Goal: Navigation & Orientation: Find specific page/section

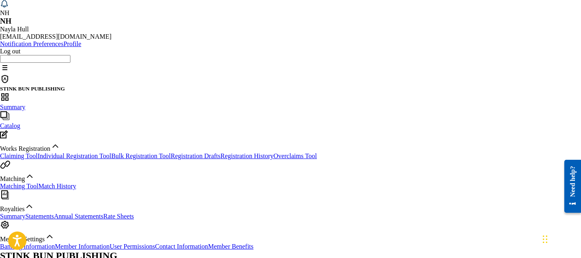
scroll to position [48, 0]
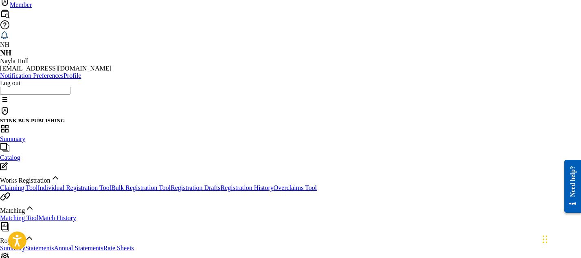
scroll to position [4, 0]
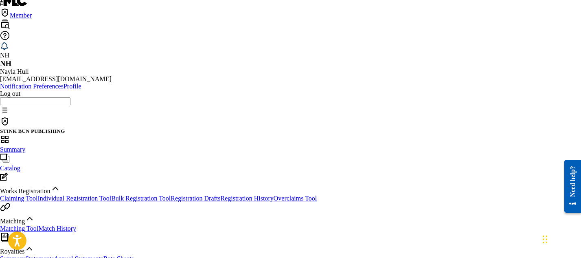
click at [37, 195] on link "Claiming Tool" at bounding box center [18, 198] width 37 height 7
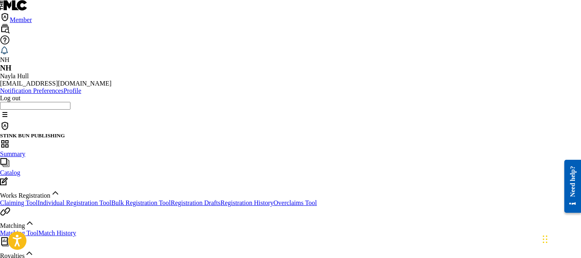
click at [20, 169] on span "Catalog" at bounding box center [10, 172] width 20 height 7
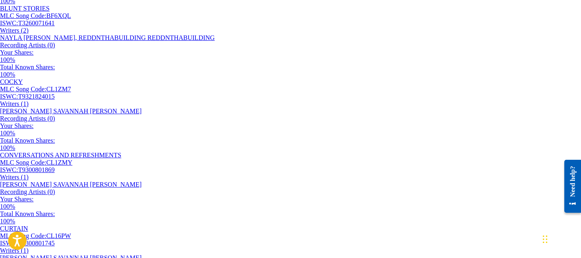
scroll to position [675, 0]
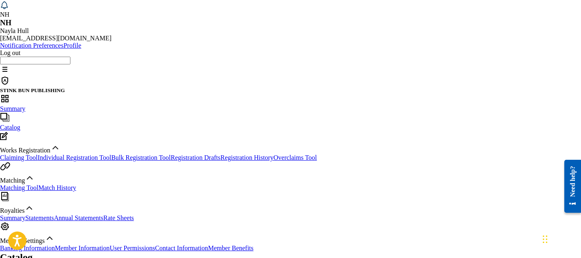
scroll to position [54, 0]
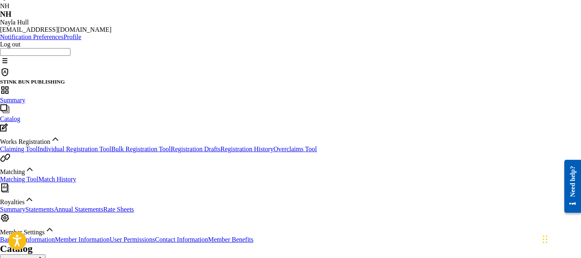
click at [61, 183] on link "Match History" at bounding box center [57, 179] width 38 height 7
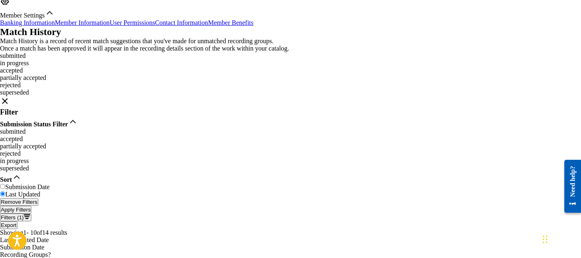
scroll to position [277, 0]
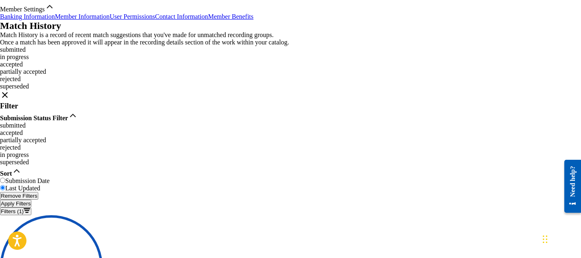
scroll to position [247, 0]
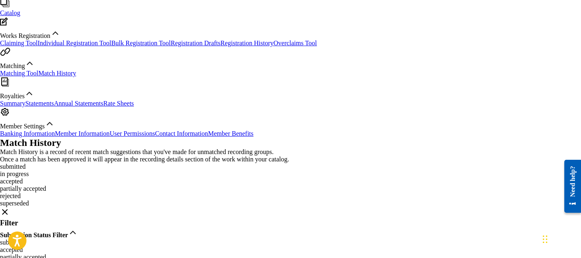
scroll to position [277, 0]
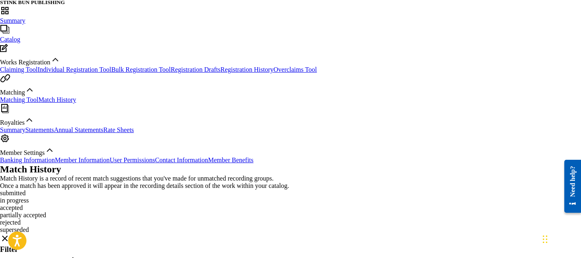
scroll to position [123, 0]
